Goal: Task Accomplishment & Management: Manage account settings

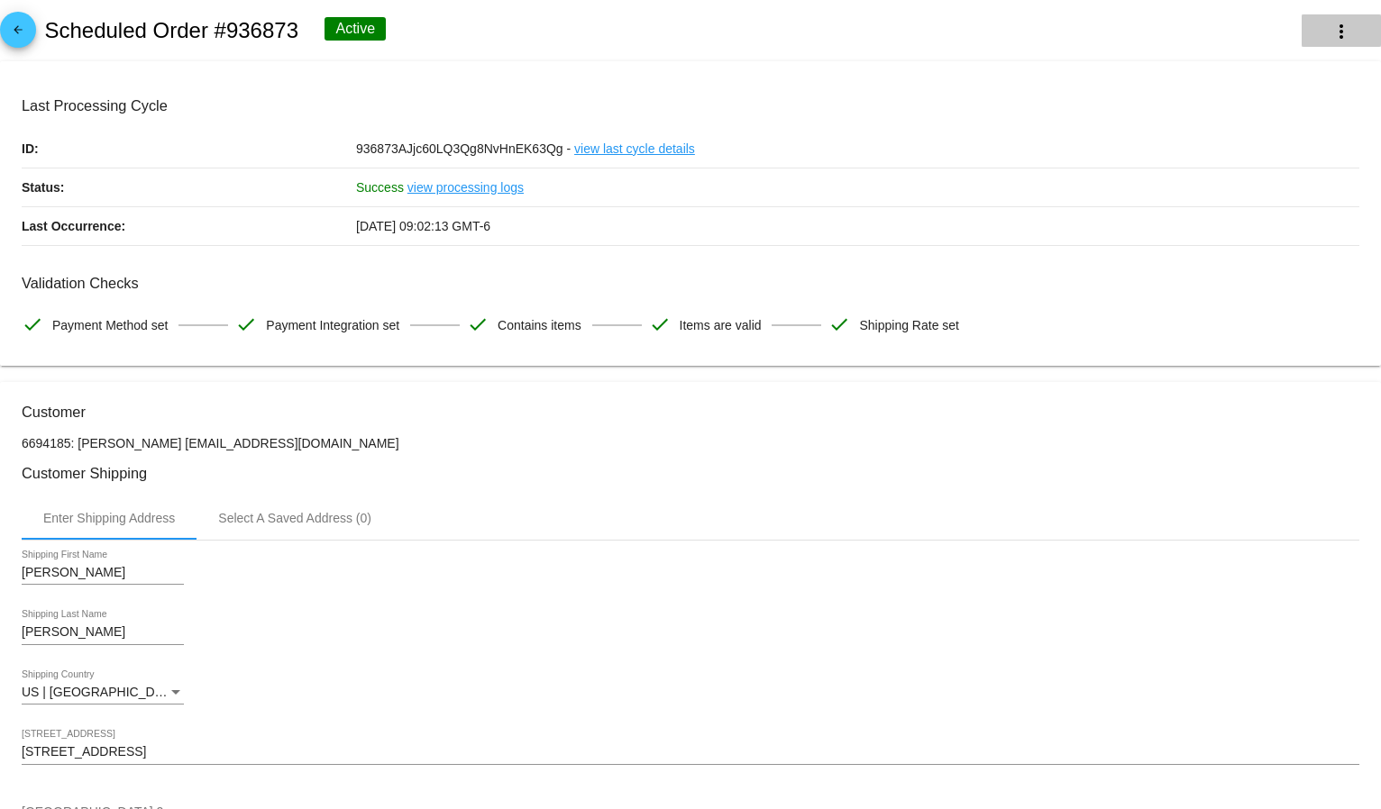
click at [1330, 25] on mat-icon "more_vert" at bounding box center [1341, 32] width 22 height 22
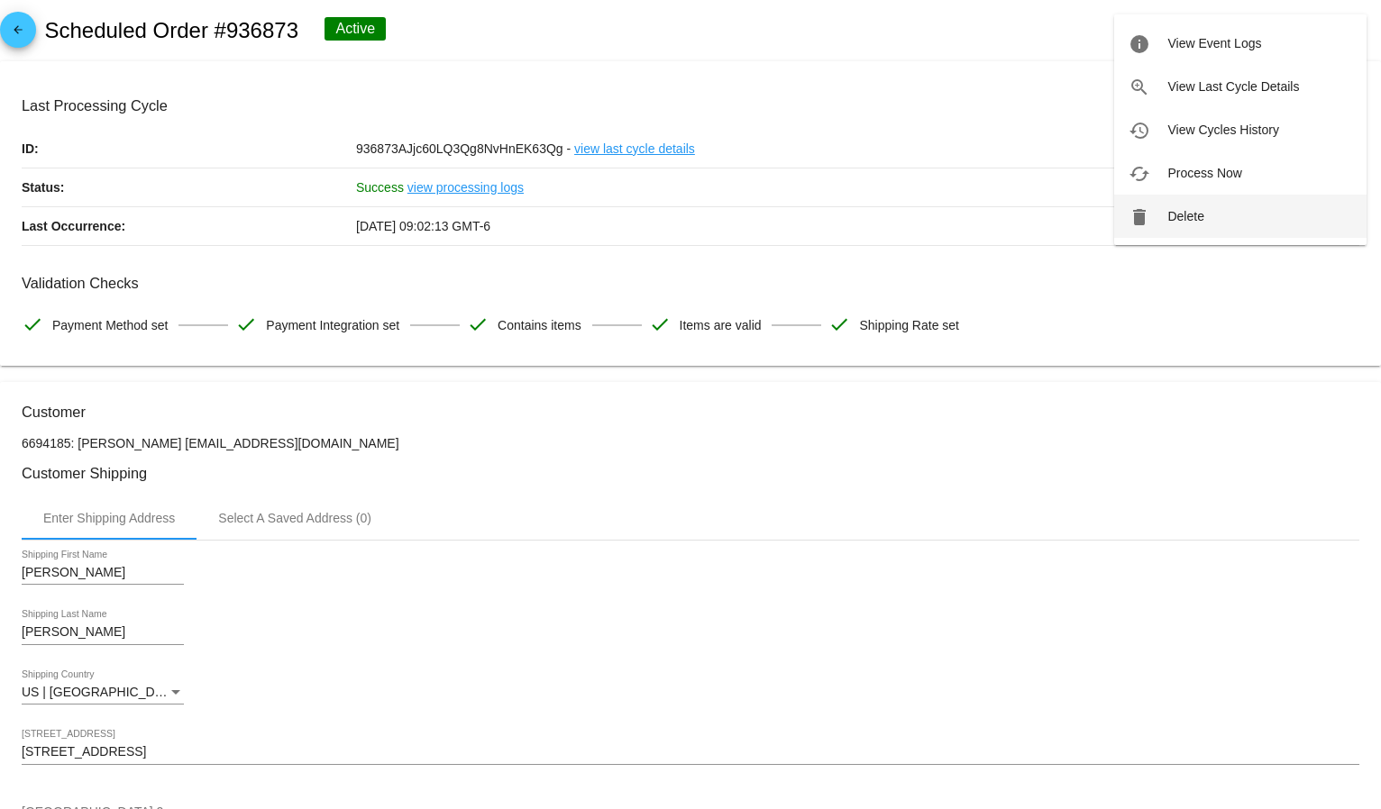
click at [1203, 222] on span "Delete" at bounding box center [1185, 216] width 36 height 14
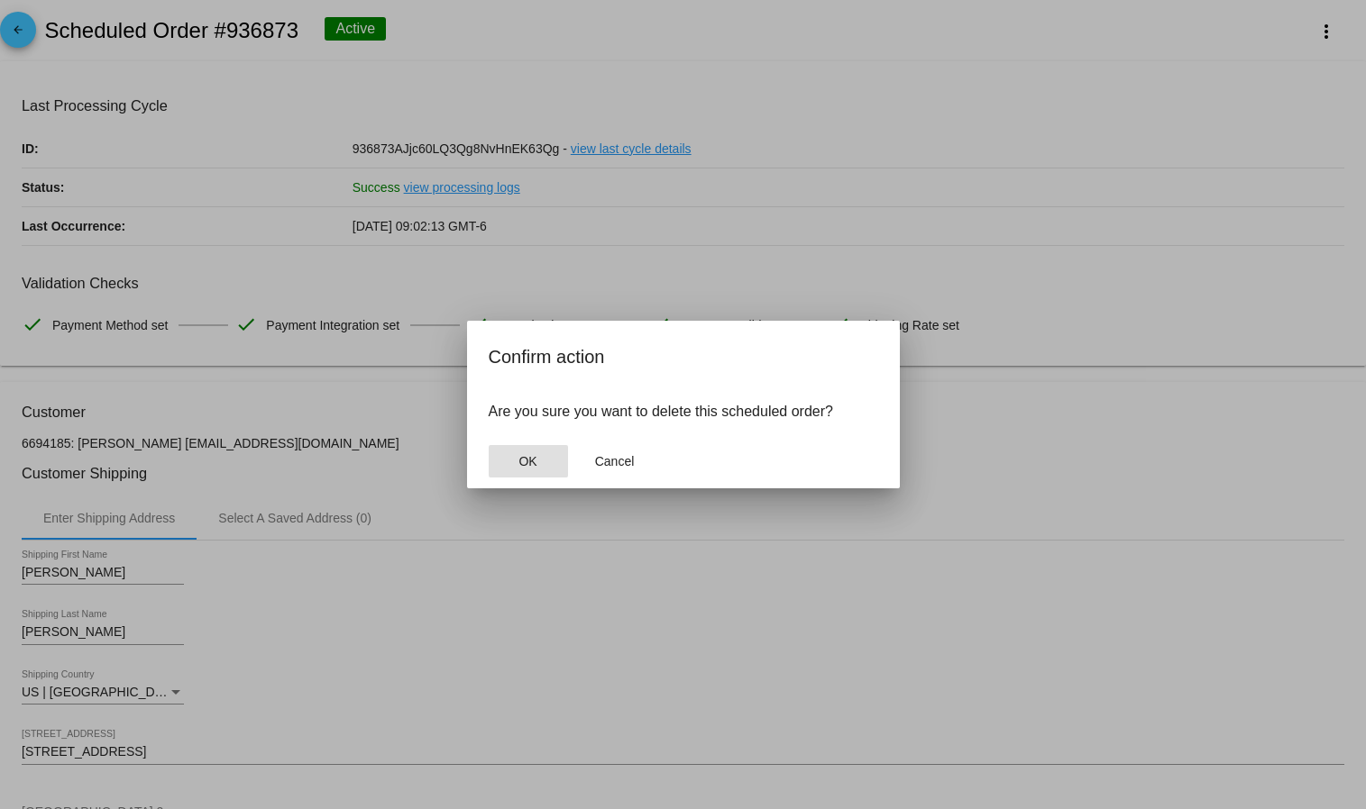
click at [515, 461] on button "OK" at bounding box center [528, 461] width 79 height 32
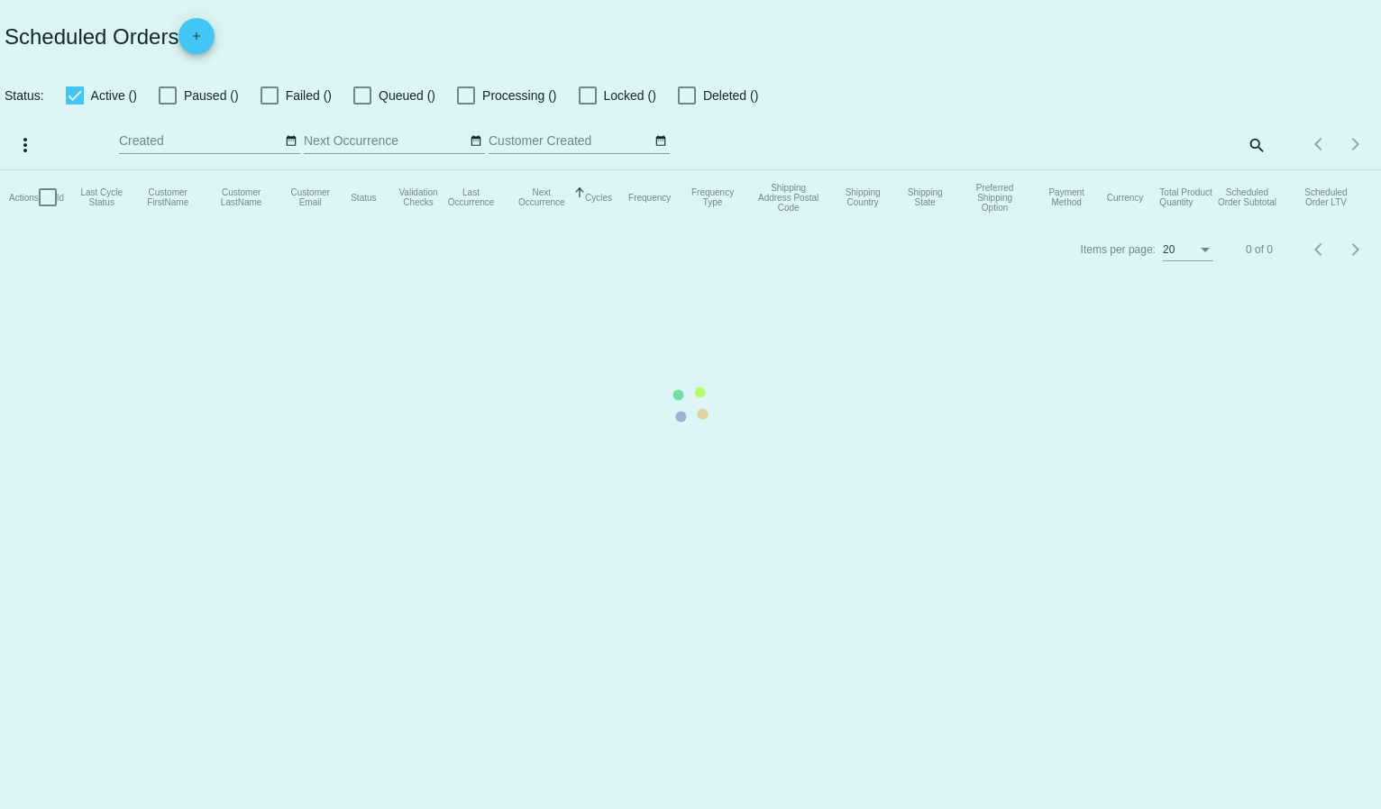
checkbox input "true"
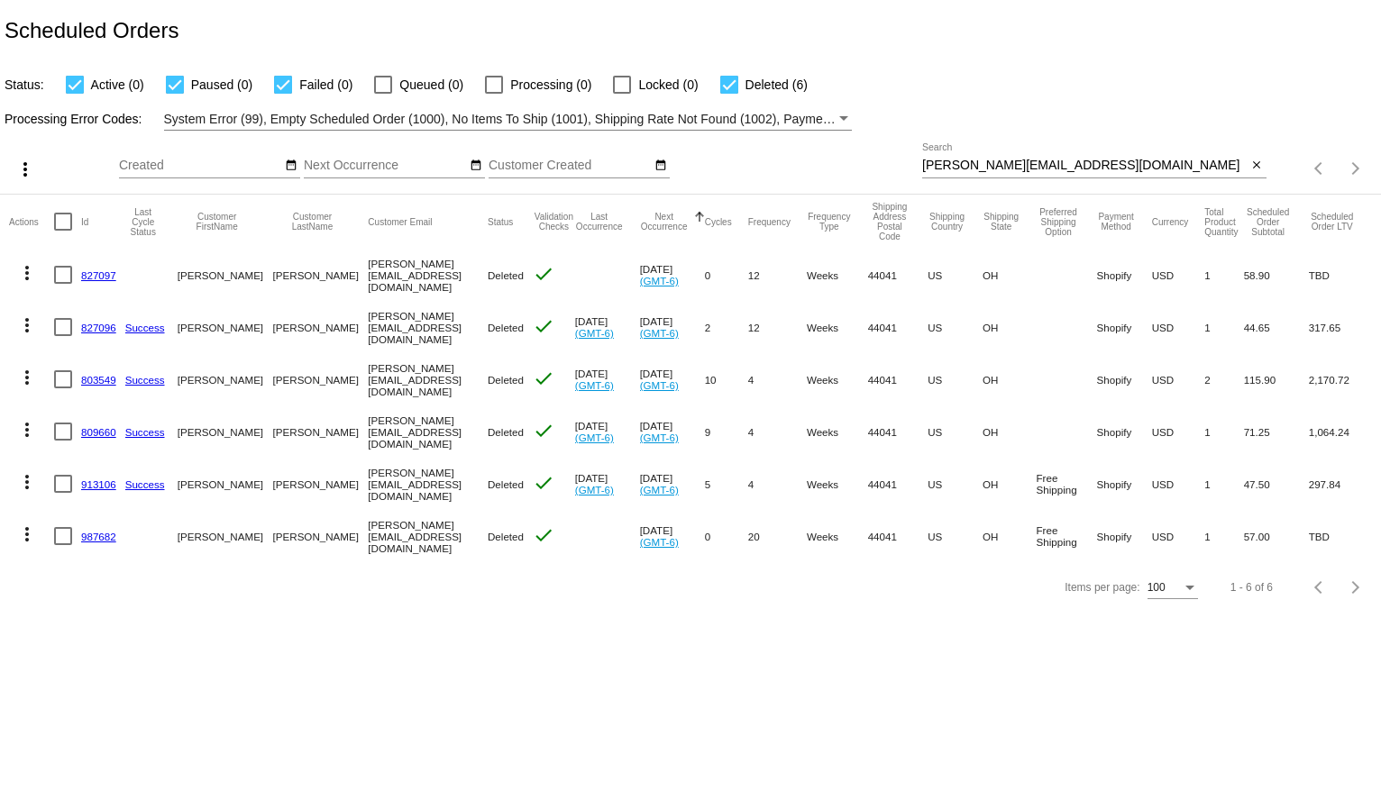
click at [951, 163] on input "[PERSON_NAME][EMAIL_ADDRESS][DOMAIN_NAME]" at bounding box center [1084, 166] width 325 height 14
paste input "kjohns41@uccs.edu"
type input "kjohns41@uccs.edu"
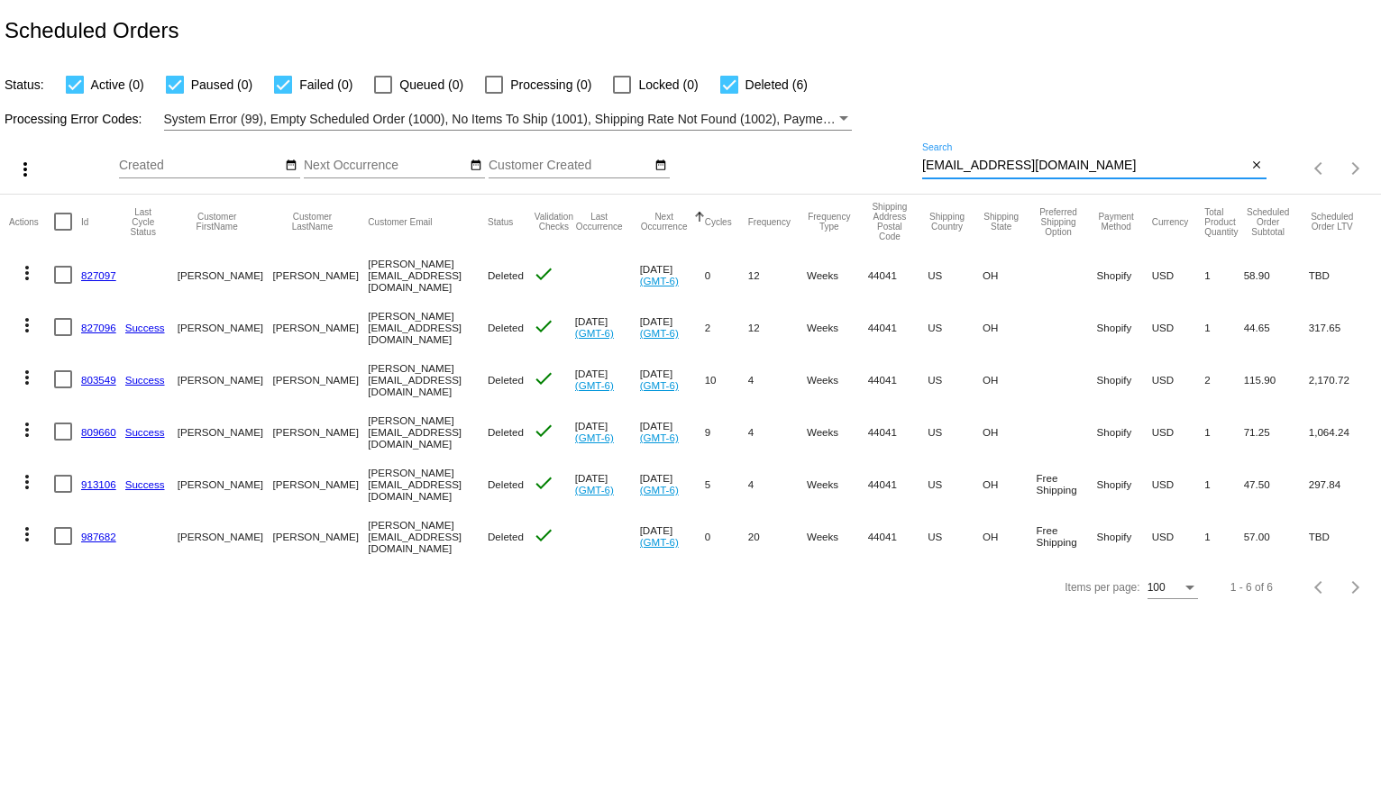
click at [993, 195] on mat-table "Actions Id Last Cycle Status Customer FirstName Customer LastName Customer Emai…" at bounding box center [690, 379] width 1381 height 368
